Goal: Find specific page/section: Find specific page/section

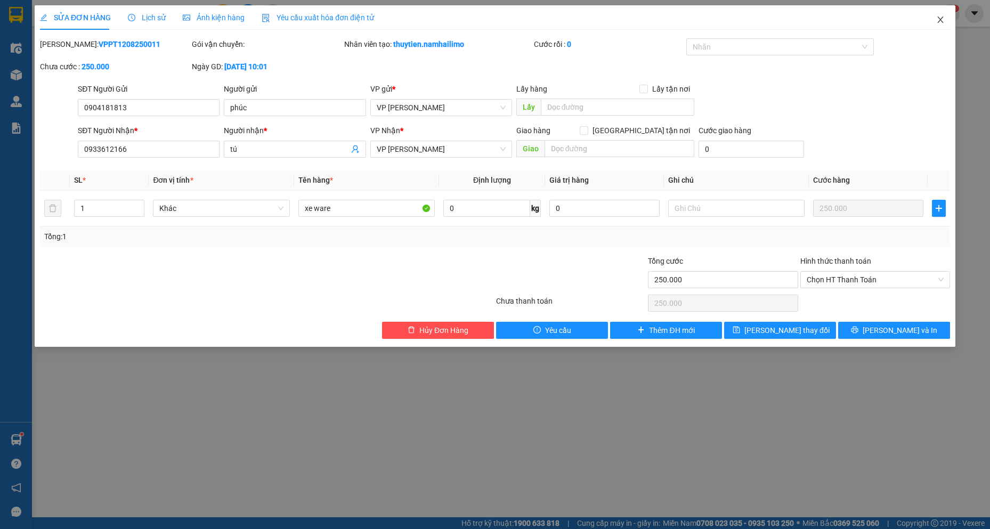
click at [942, 20] on icon "close" at bounding box center [940, 19] width 9 height 9
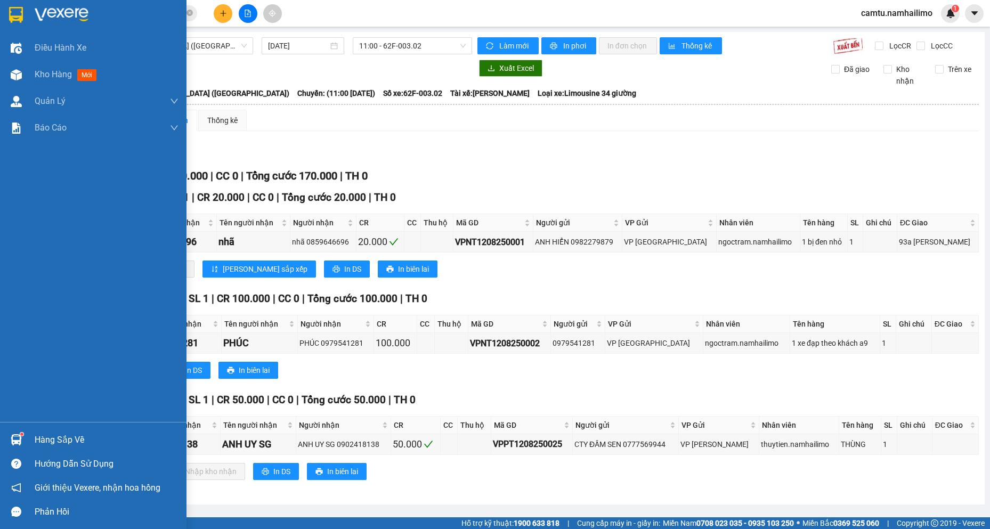
click at [19, 440] on img at bounding box center [16, 439] width 11 height 11
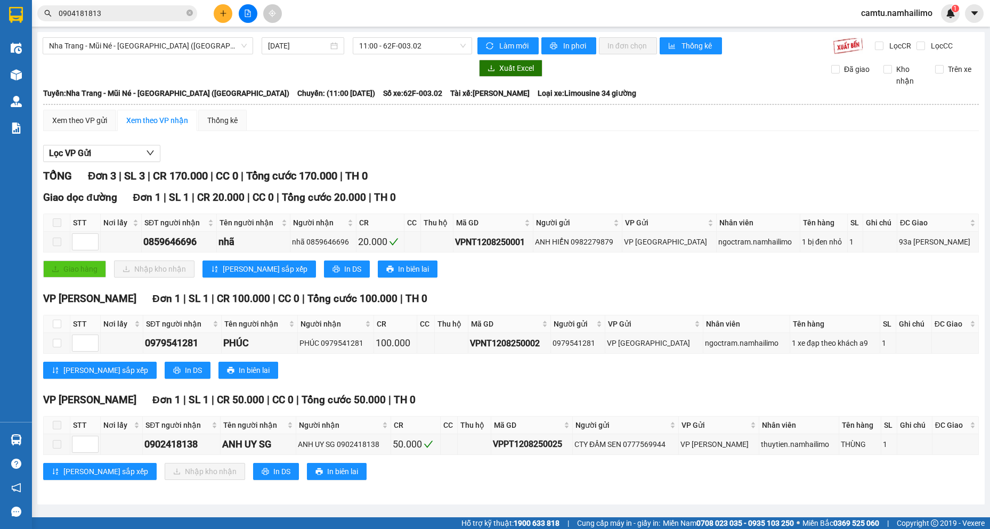
click at [233, 102] on section "Kết quả tìm kiếm ( 5 ) Bộ lọc Mã ĐH Trạng thái Món hàng Tổng cước Chưa cước Ngư…" at bounding box center [495, 264] width 990 height 529
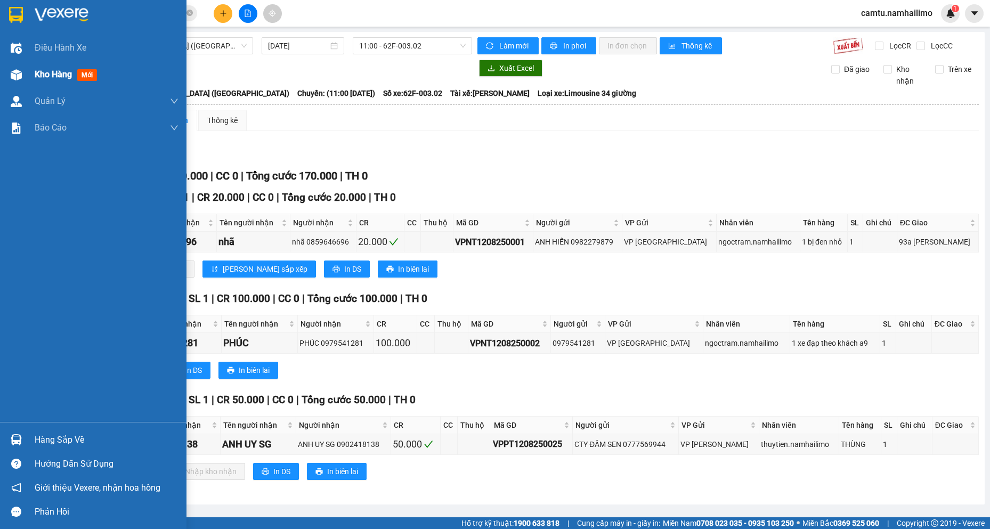
click at [26, 74] on div "Kho hàng mới" at bounding box center [93, 74] width 186 height 27
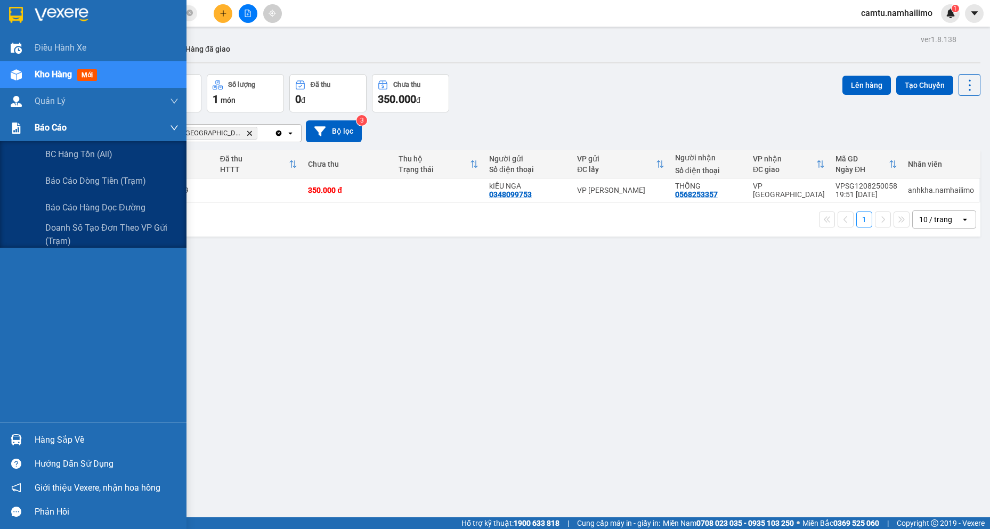
click at [59, 127] on span "Báo cáo" at bounding box center [51, 127] width 32 height 13
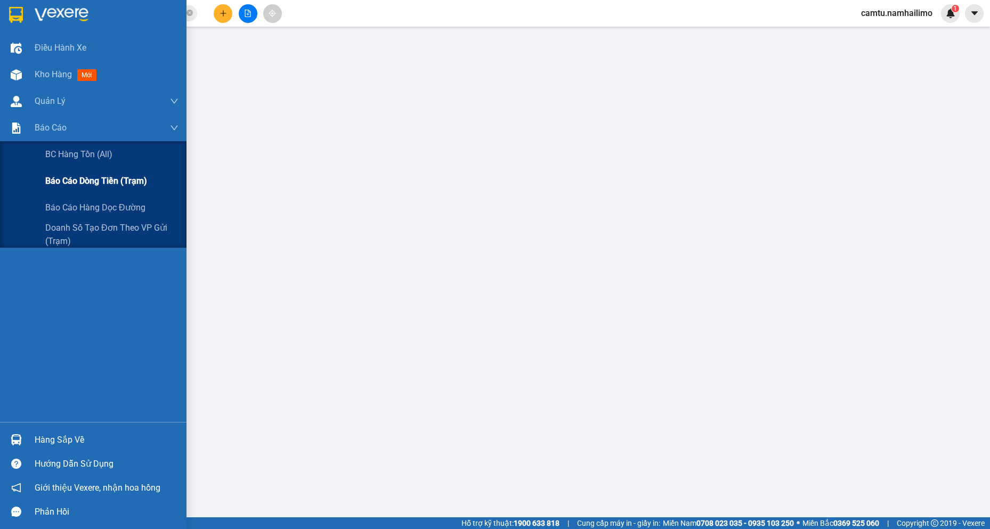
click at [53, 178] on span "Báo cáo dòng tiền (trạm)" at bounding box center [96, 180] width 102 height 13
